Goal: Transaction & Acquisition: Purchase product/service

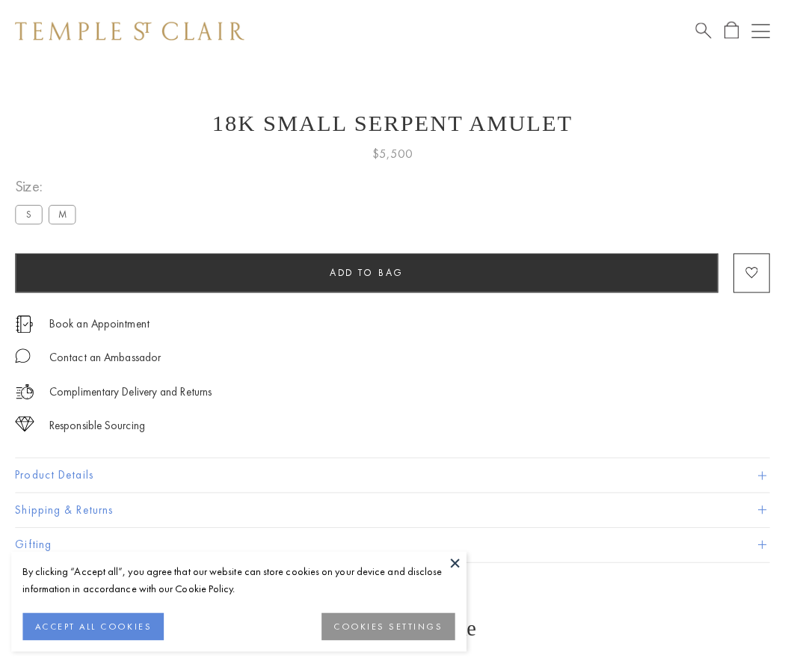
scroll to position [60, 0]
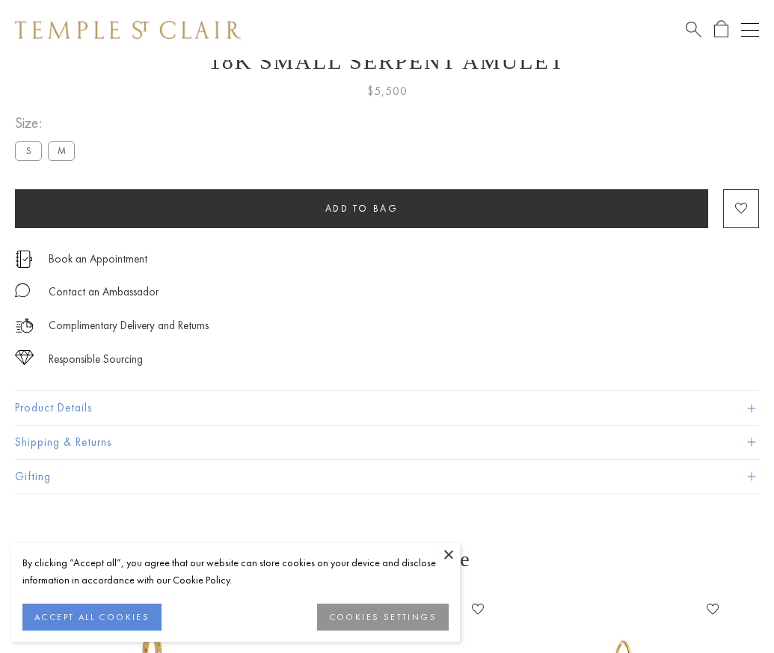
click at [361, 208] on span "Add to bag" at bounding box center [361, 208] width 73 height 13
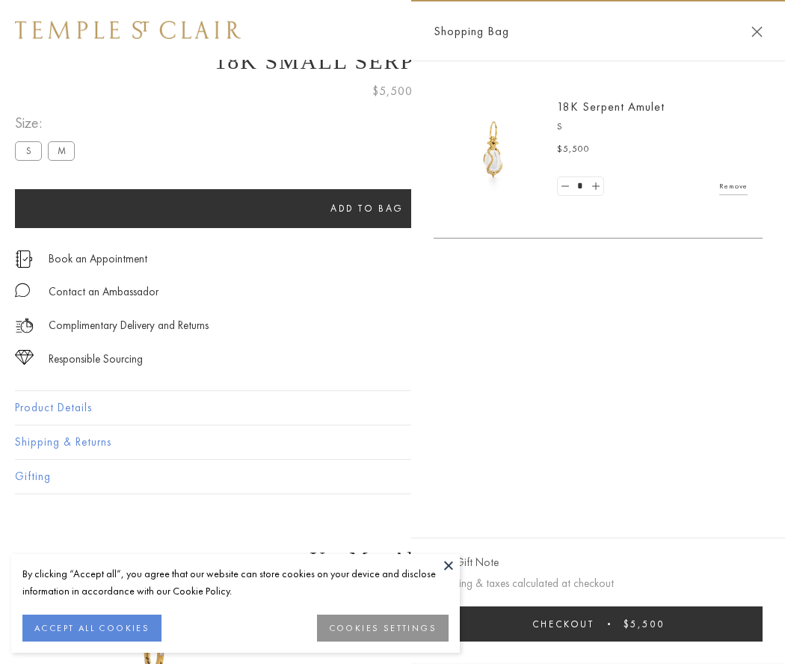
click at [608, 624] on button "Checkout $5,500" at bounding box center [598, 624] width 329 height 35
